Goal: Task Accomplishment & Management: Manage account settings

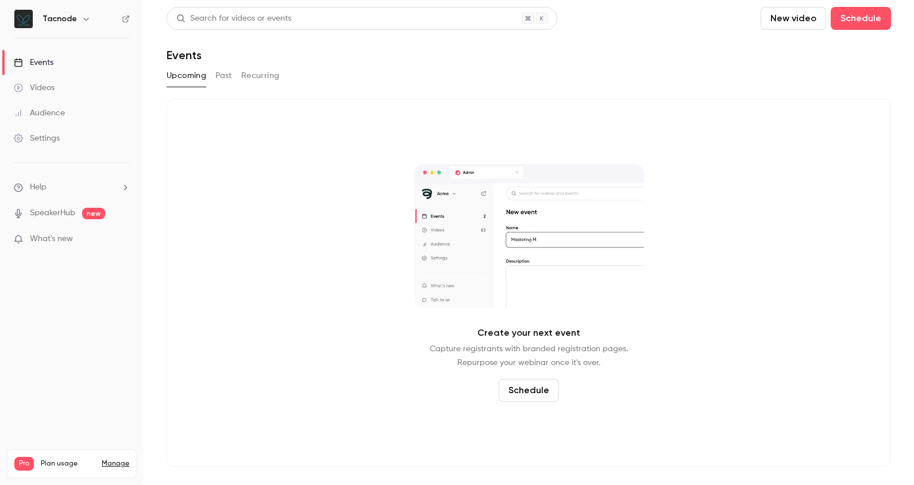
click at [182, 189] on div "Create your next event Capture registrants with branded registration pages. Rep…" at bounding box center [529, 283] width 724 height 368
click at [806, 20] on button "New video" at bounding box center [793, 18] width 65 height 23
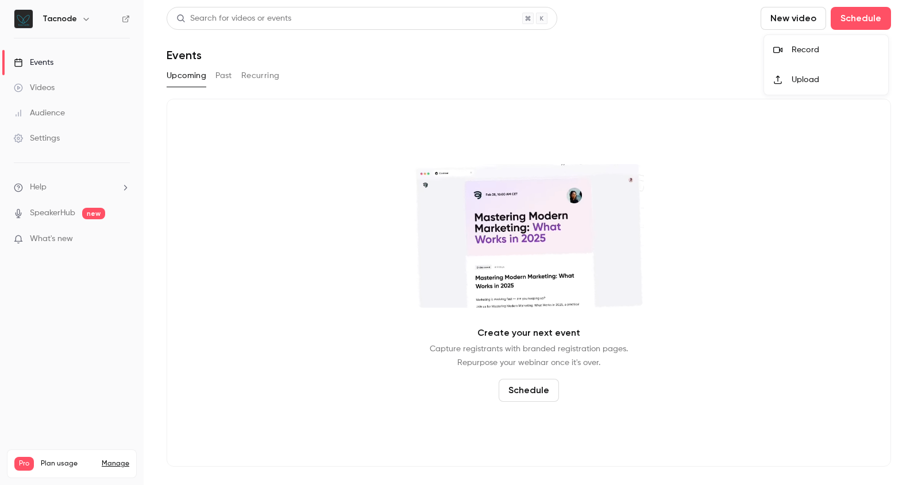
click at [854, 22] on div at bounding box center [457, 242] width 914 height 485
click at [809, 18] on button "New video" at bounding box center [793, 18] width 65 height 23
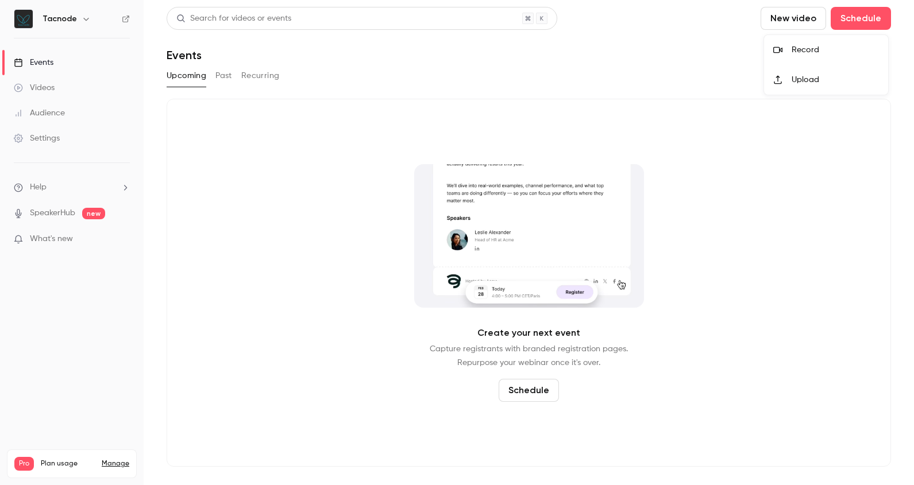
click at [850, 19] on div at bounding box center [457, 242] width 914 height 485
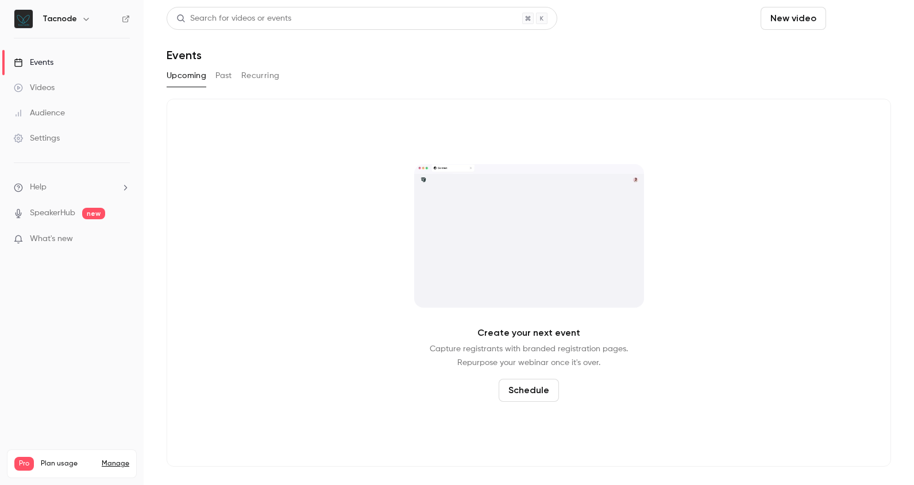
click at [859, 16] on button "Schedule" at bounding box center [861, 18] width 60 height 23
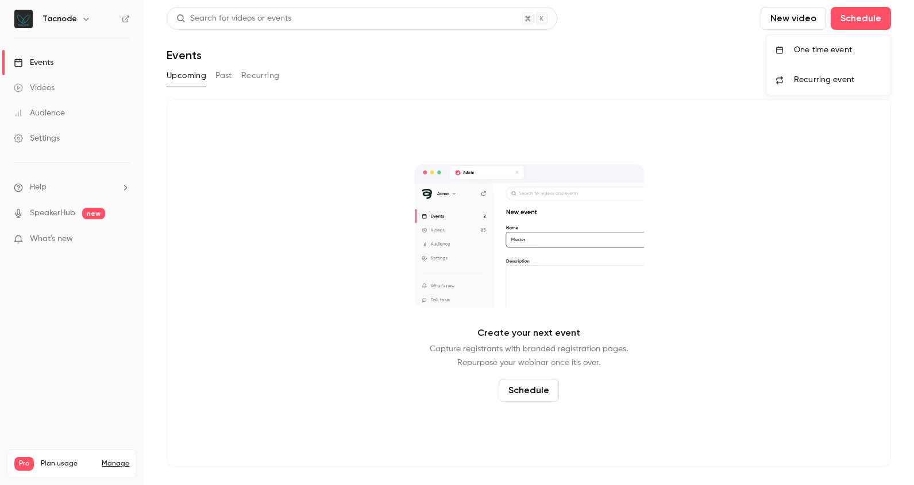
click at [842, 51] on div "One time event" at bounding box center [837, 49] width 87 height 11
click at [53, 88] on div "Videos" at bounding box center [34, 87] width 41 height 11
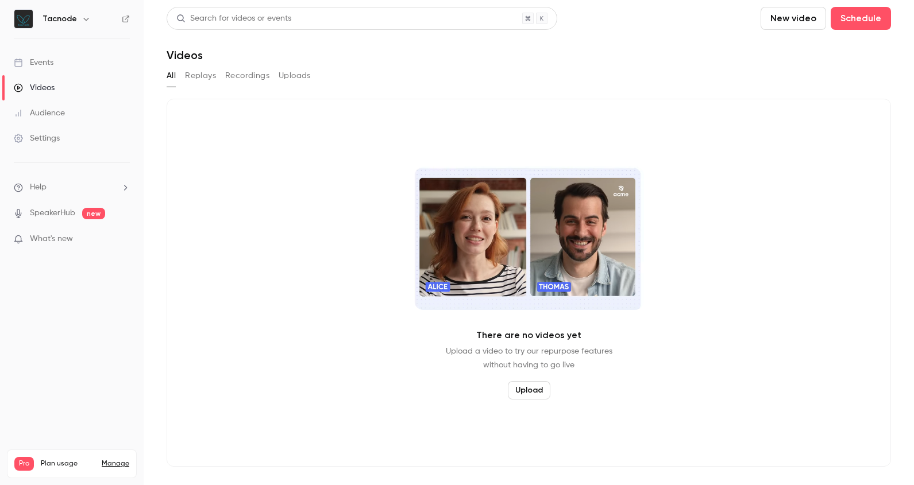
click at [800, 22] on button "New video" at bounding box center [793, 18] width 65 height 23
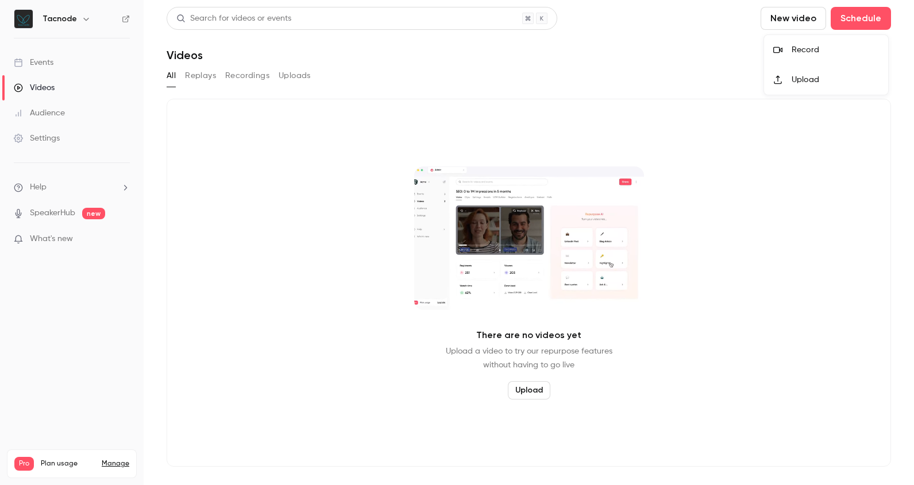
click at [805, 52] on div "Record" at bounding box center [835, 49] width 87 height 11
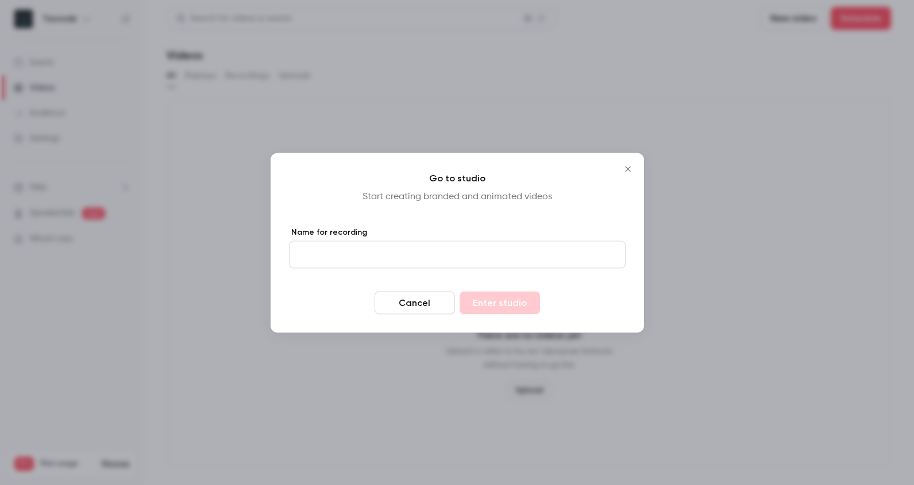
click at [534, 258] on input "Name for recording" at bounding box center [457, 255] width 337 height 28
type input "**********"
click at [526, 294] on button "Enter studio" at bounding box center [500, 302] width 80 height 23
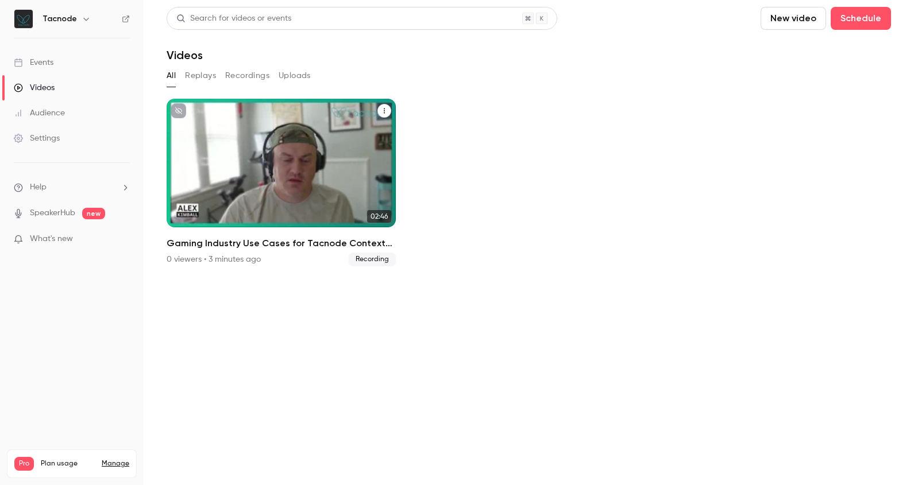
click at [302, 180] on p "Gaming Industry Use Cases for Tacnode Context Lake" at bounding box center [281, 181] width 198 height 62
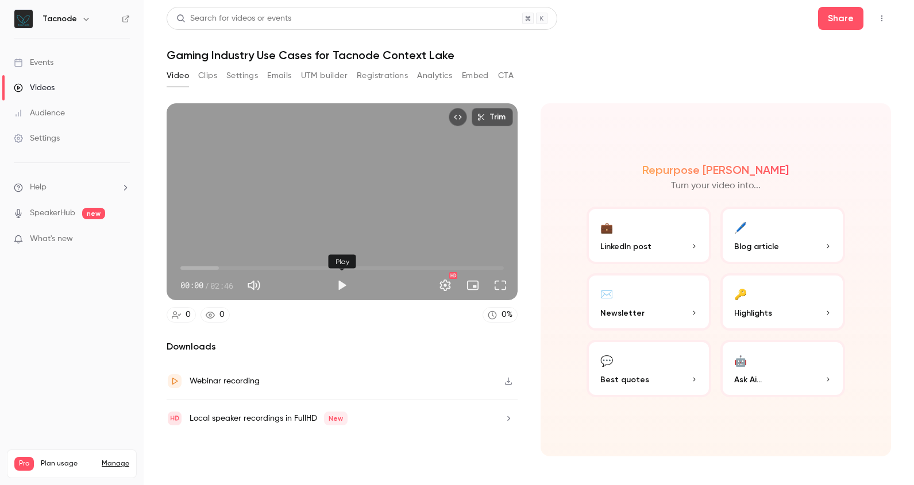
click at [360, 287] on div "HD" at bounding box center [432, 285] width 158 height 18
click at [341, 287] on button "Play" at bounding box center [341, 285] width 23 height 23
click at [294, 264] on span "00:08" at bounding box center [341, 268] width 323 height 18
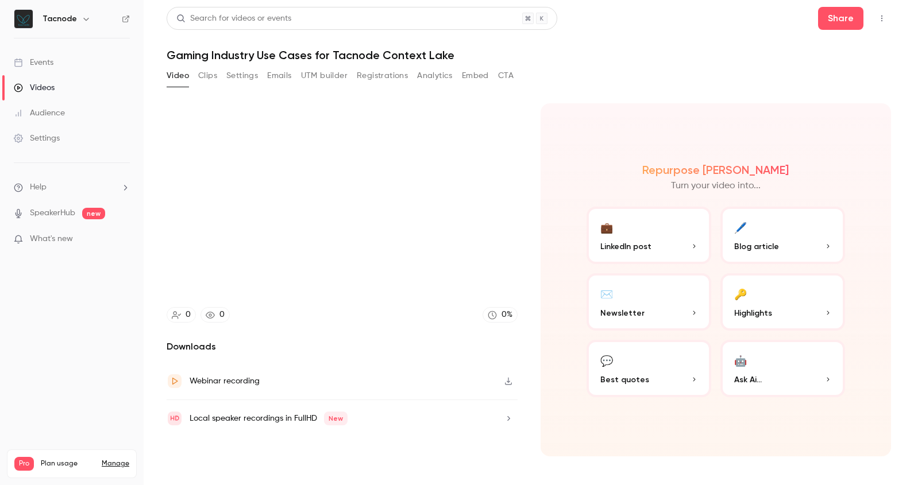
type input "****"
click at [76, 70] on link "Events" at bounding box center [72, 62] width 144 height 25
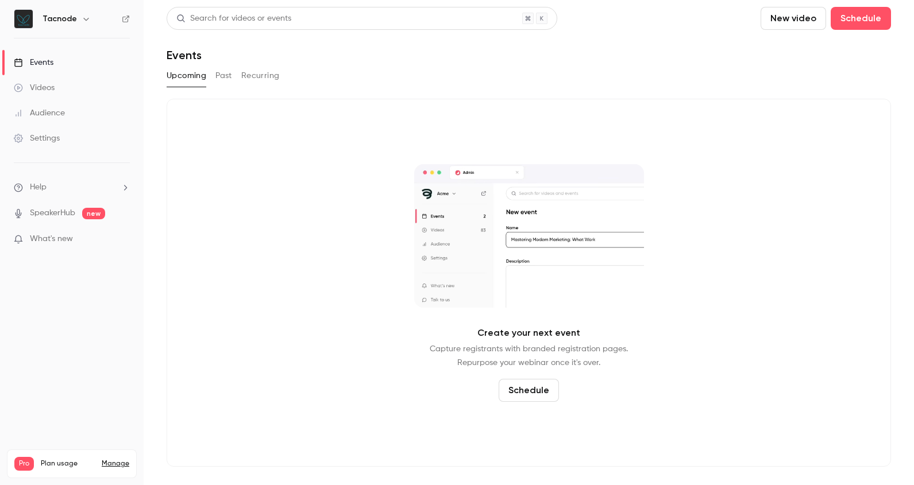
click at [528, 383] on button "Schedule" at bounding box center [529, 390] width 60 height 23
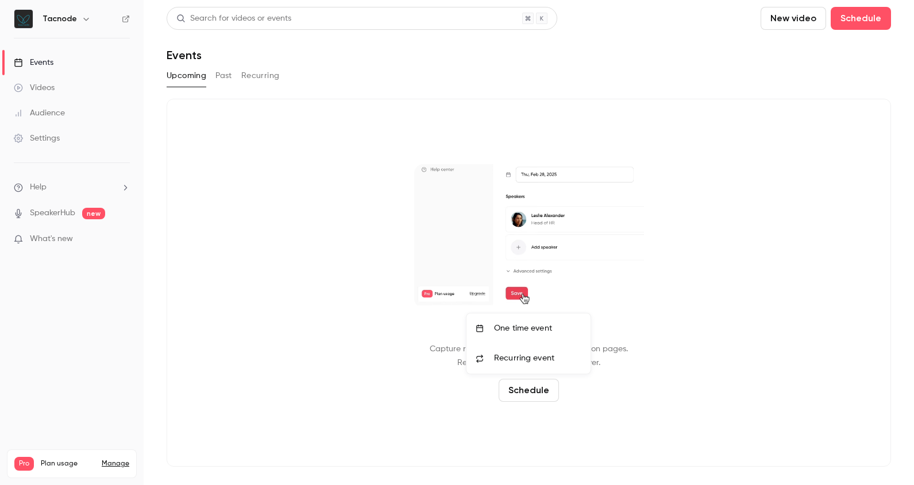
click at [532, 327] on div "One time event" at bounding box center [537, 328] width 87 height 11
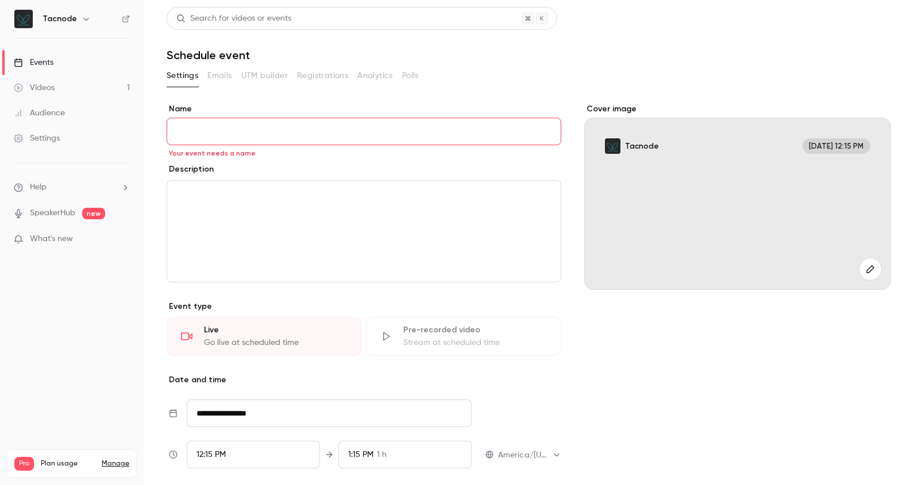
click at [427, 339] on div "Stream at scheduled time" at bounding box center [474, 342] width 143 height 11
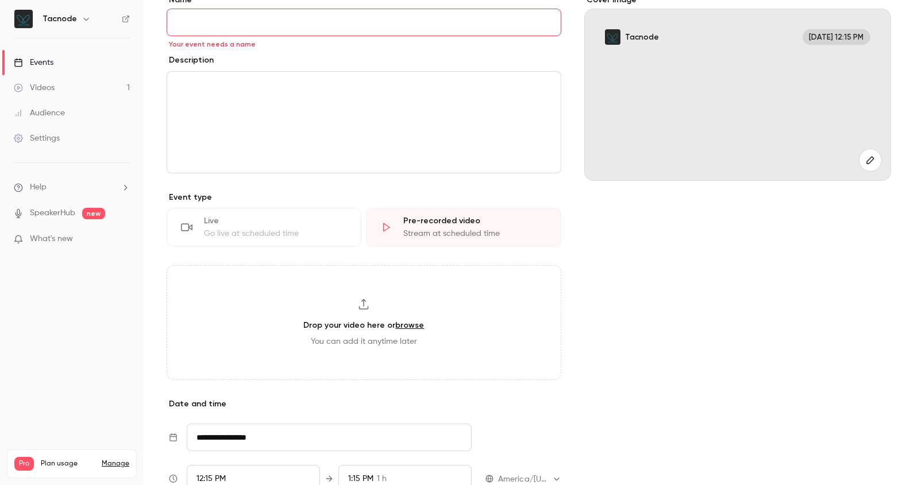
scroll to position [110, 0]
click at [358, 312] on div "Drop your video here or browse You can add it anytime later" at bounding box center [364, 322] width 395 height 115
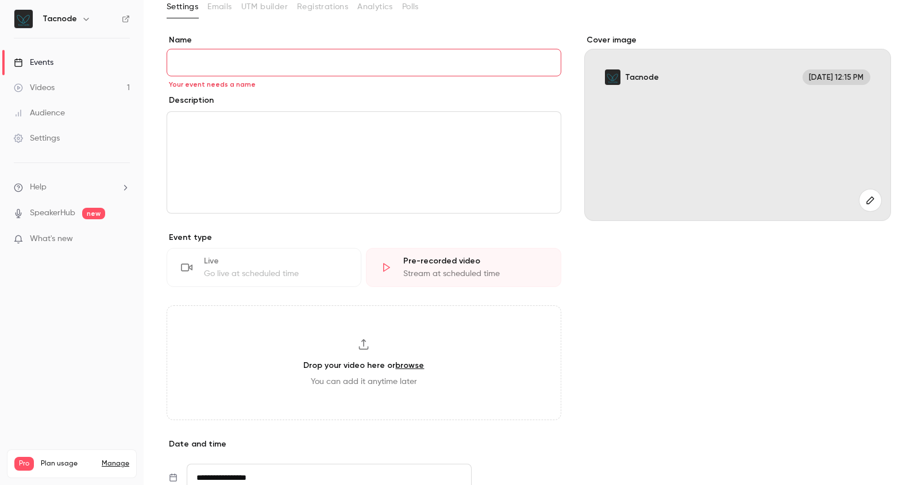
scroll to position [0, 0]
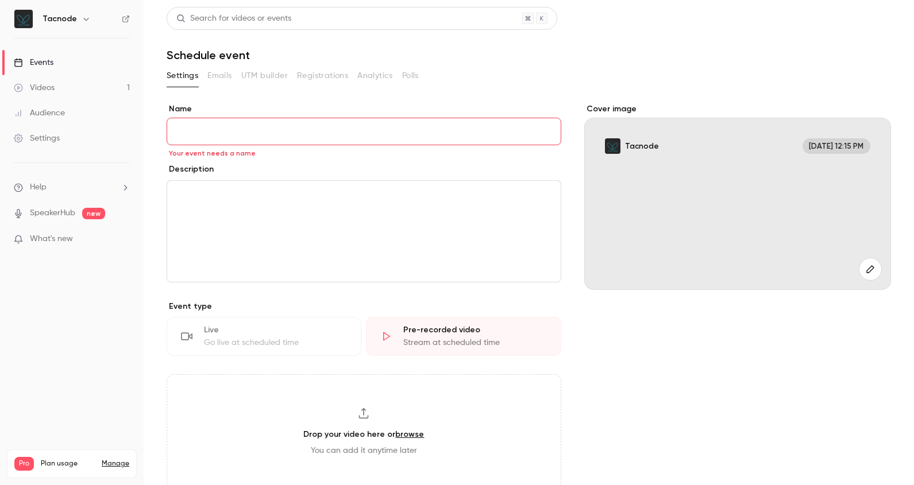
click at [48, 90] on div "Videos" at bounding box center [34, 87] width 41 height 11
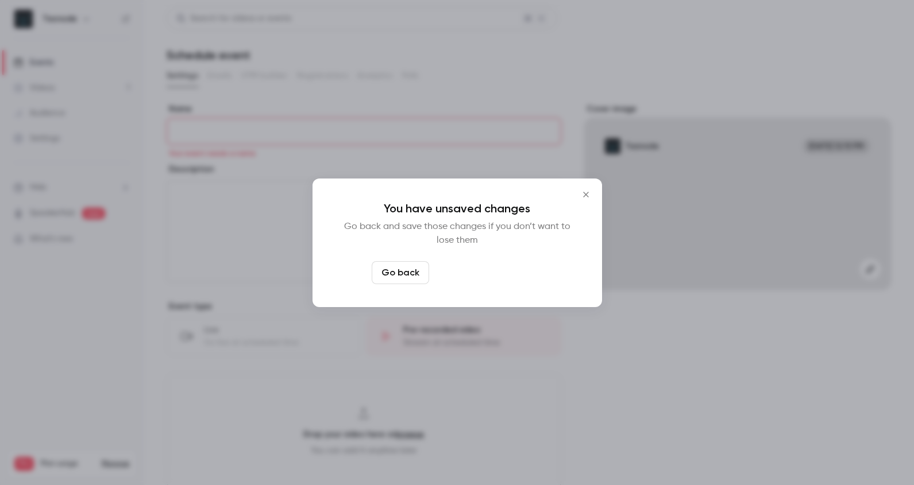
click at [468, 270] on button "Leave page anyway" at bounding box center [488, 272] width 109 height 23
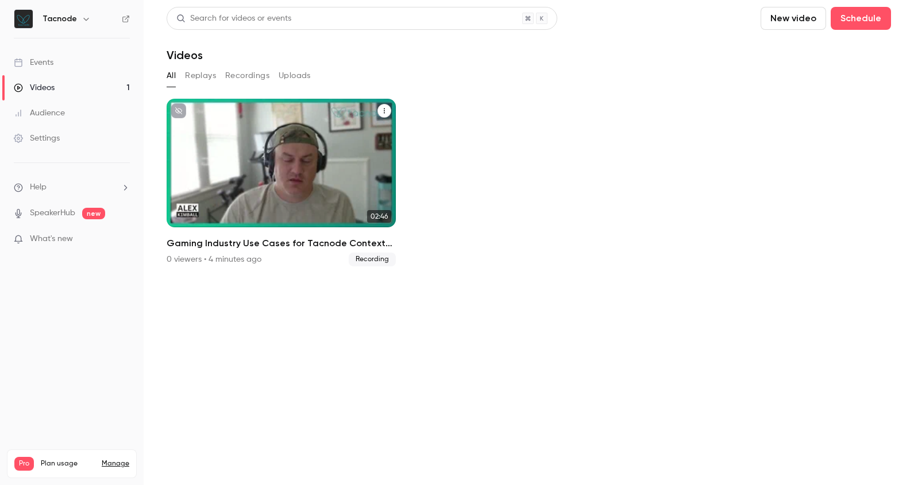
click at [385, 107] on icon "Gaming Industry Use Cases for Tacnode Context Lake" at bounding box center [384, 110] width 7 height 7
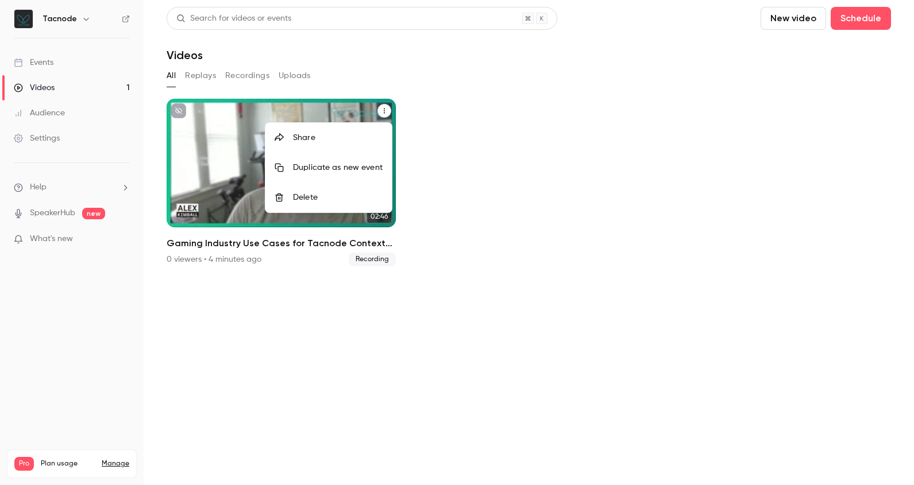
click at [350, 196] on div "Delete" at bounding box center [338, 197] width 90 height 11
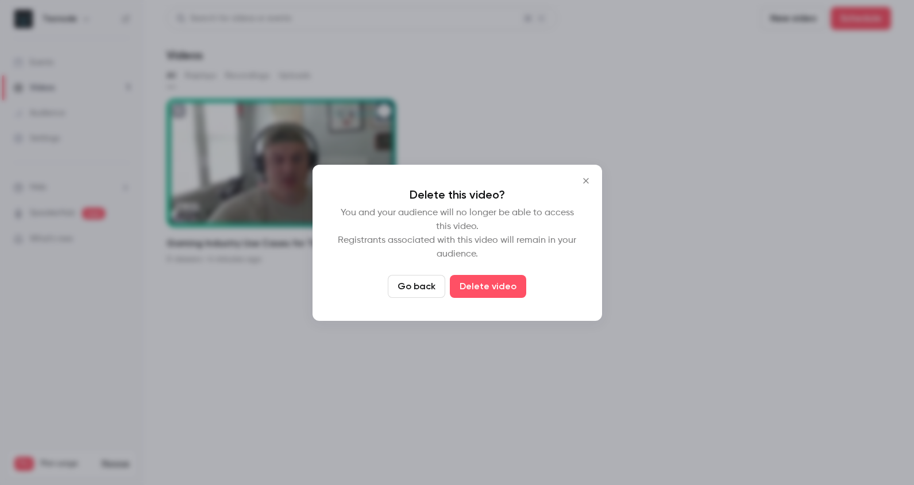
click at [465, 103] on div at bounding box center [457, 242] width 914 height 485
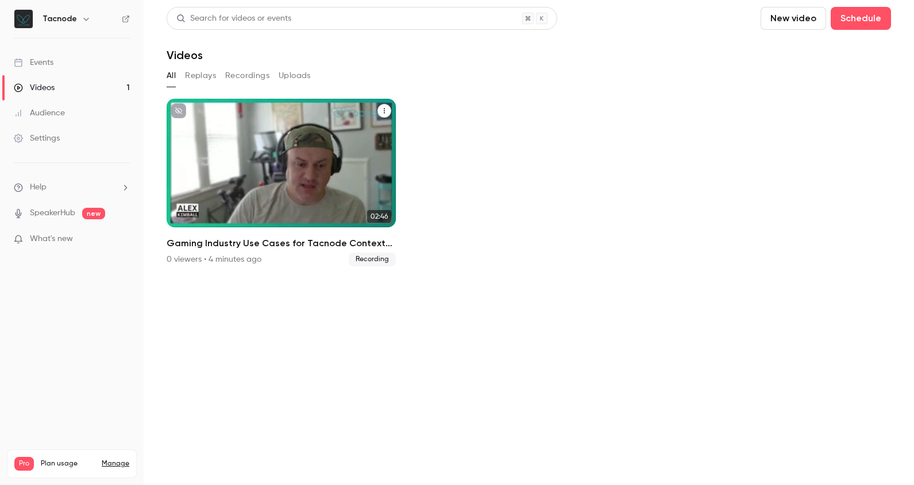
click at [383, 107] on icon "Gaming Industry Use Cases for Tacnode Context Lake" at bounding box center [384, 110] width 7 height 7
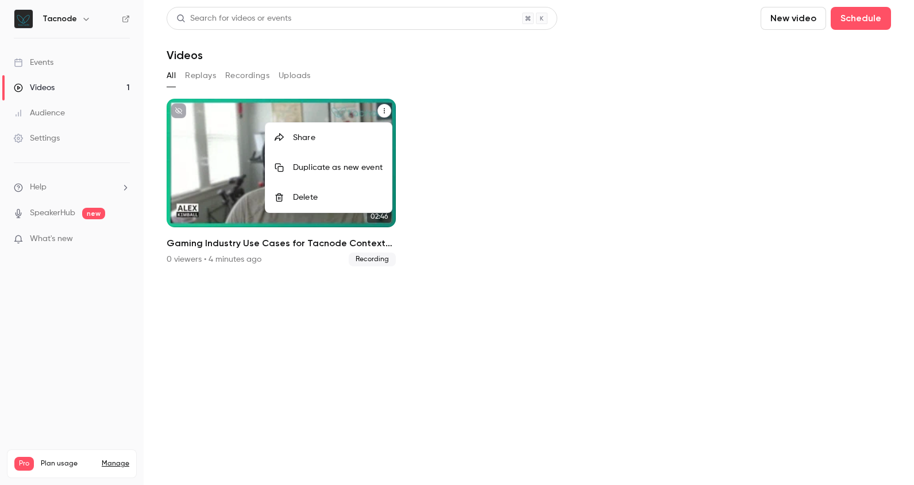
click at [360, 172] on div "Duplicate as new event" at bounding box center [338, 167] width 90 height 11
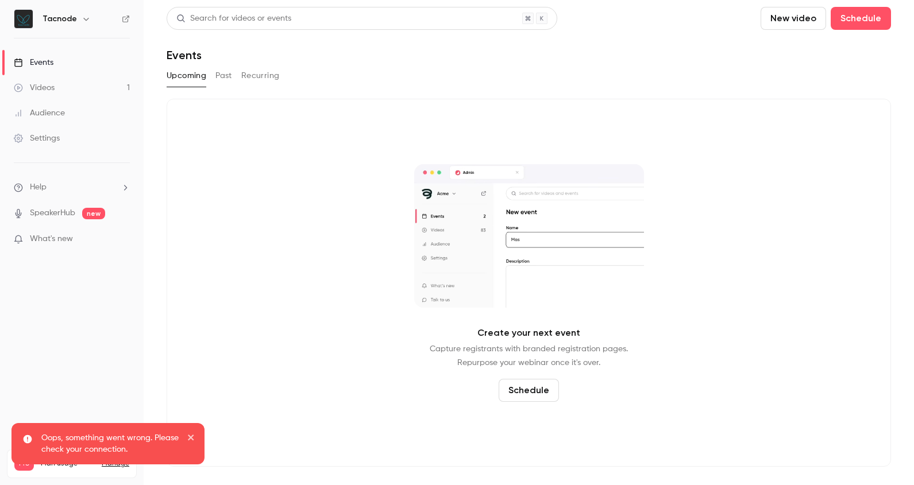
click at [90, 83] on link "Videos 1" at bounding box center [72, 87] width 144 height 25
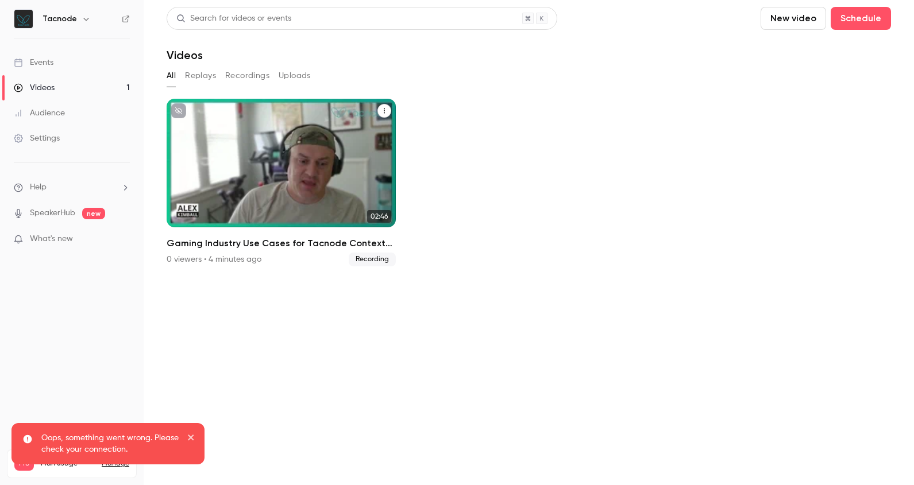
click at [389, 112] on button "Gaming Industry Use Cases for Tacnode Context Lake" at bounding box center [384, 111] width 14 height 14
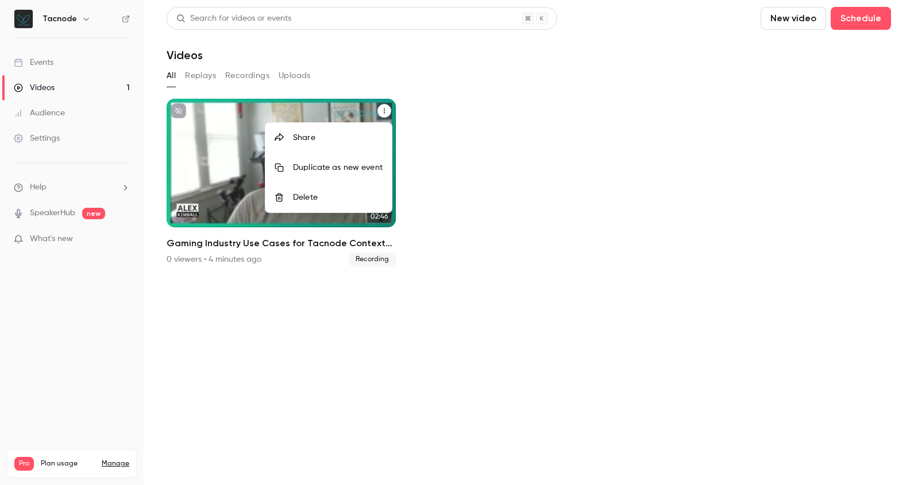
click at [367, 171] on div "Duplicate as new event" at bounding box center [338, 167] width 90 height 11
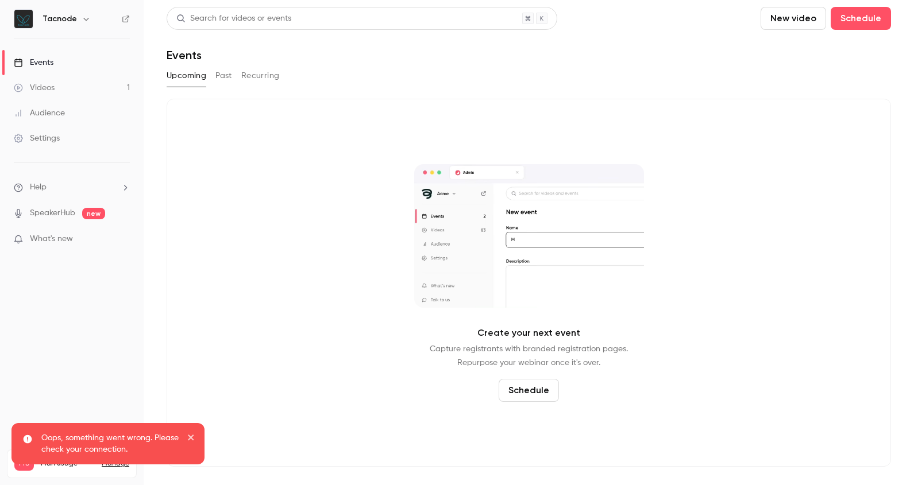
click at [84, 213] on span "new" at bounding box center [93, 213] width 23 height 11
click at [78, 211] on p "SpeakerHub new" at bounding box center [59, 213] width 91 height 12
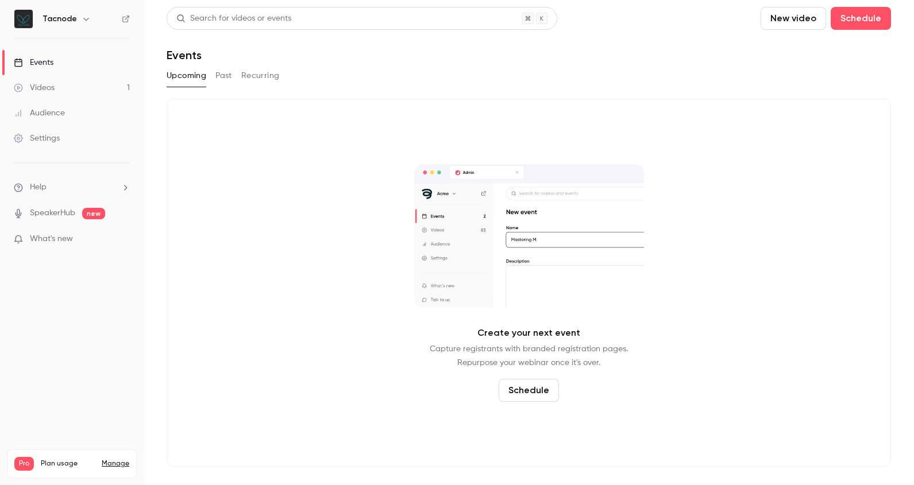
click at [74, 238] on p "What's new" at bounding box center [63, 239] width 98 height 12
click at [736, 359] on div at bounding box center [457, 242] width 914 height 485
click at [72, 65] on link "Events" at bounding box center [72, 62] width 144 height 25
click at [106, 91] on link "Videos 1" at bounding box center [72, 87] width 144 height 25
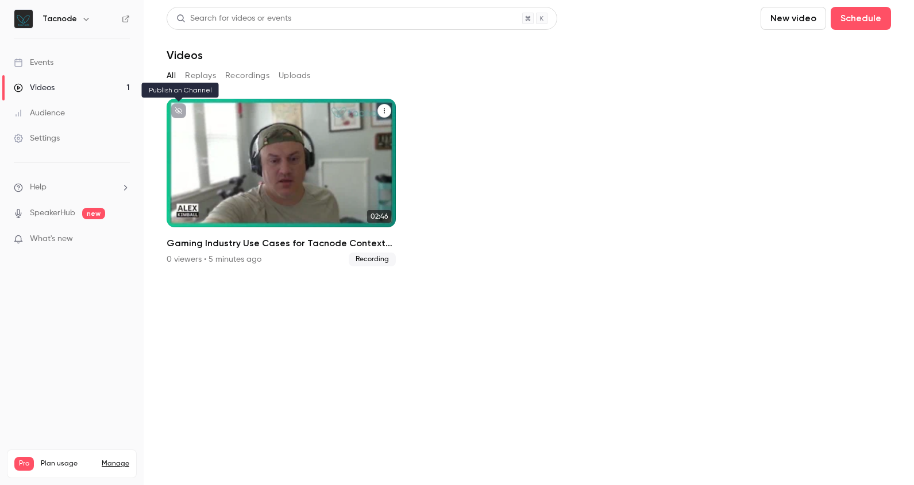
click at [176, 109] on icon "unpublished" at bounding box center [178, 110] width 7 height 7
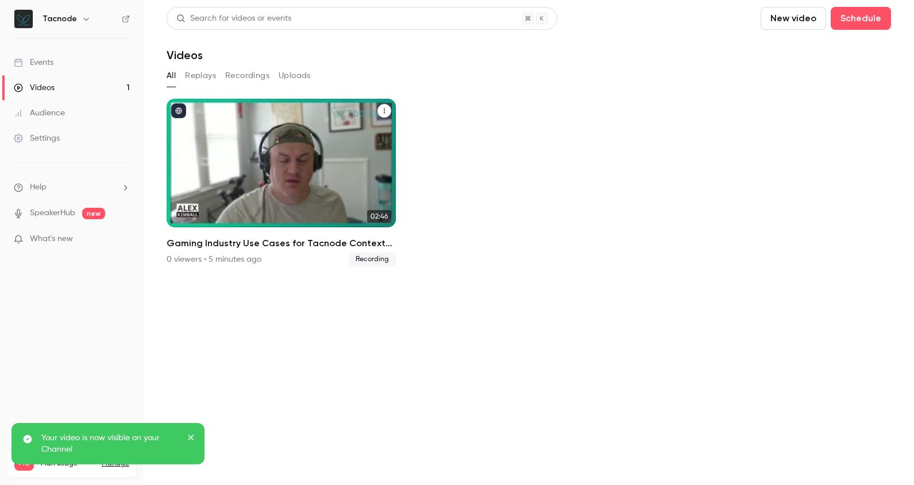
click at [177, 113] on icon "published" at bounding box center [179, 111] width 6 height 6
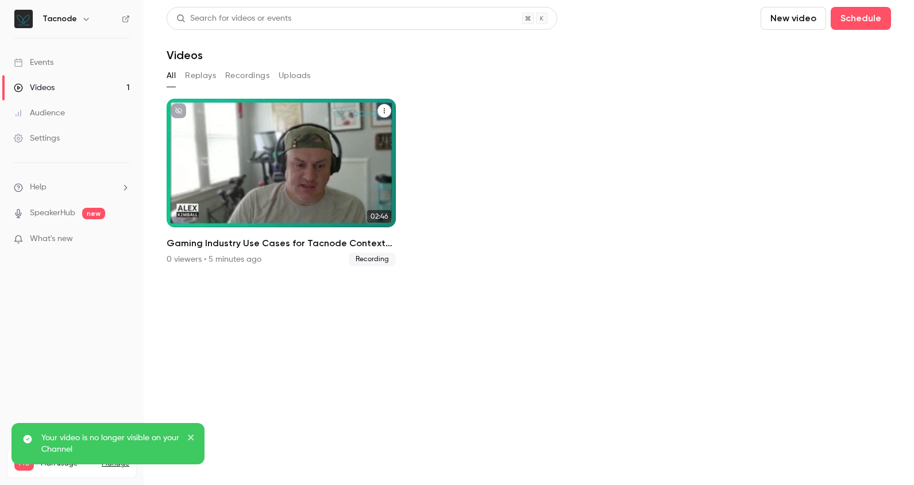
click at [384, 114] on icon "Gaming Industry Use Cases for Tacnode Context Lake" at bounding box center [384, 110] width 7 height 7
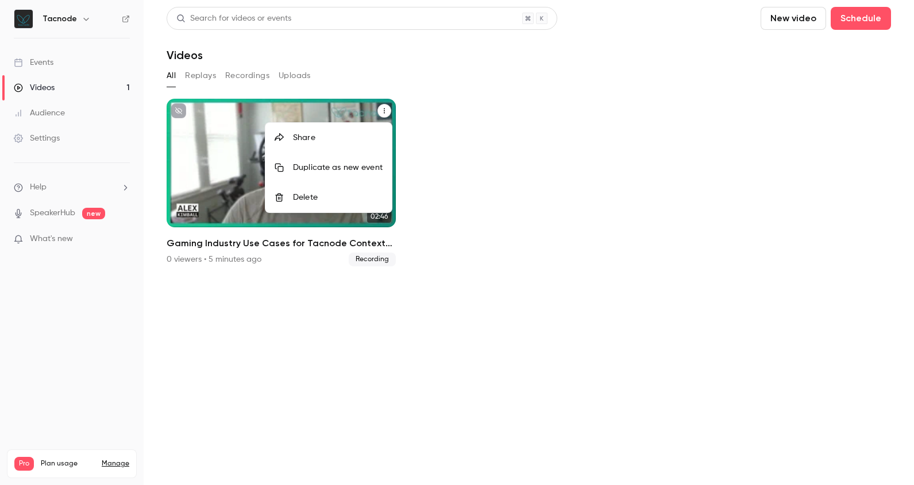
click at [352, 191] on li "Delete" at bounding box center [328, 198] width 126 height 30
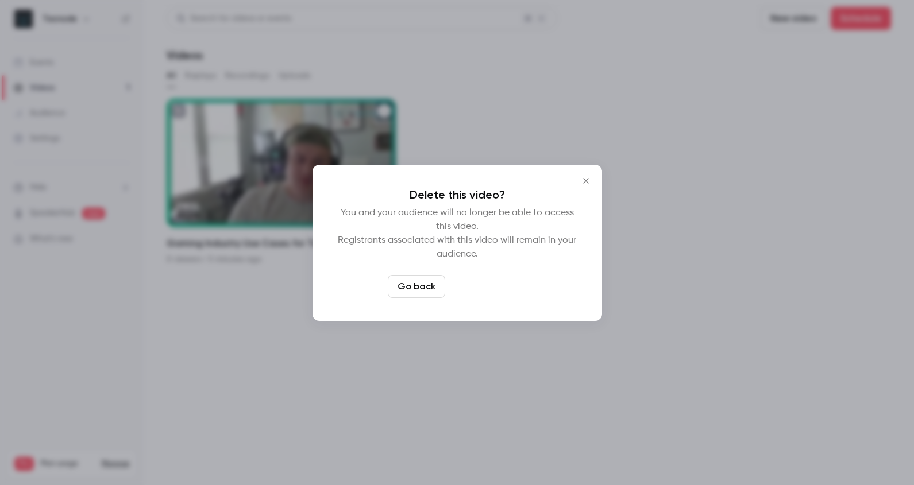
click at [495, 295] on button "Delete video" at bounding box center [488, 286] width 76 height 23
